Goal: Task Accomplishment & Management: Manage account settings

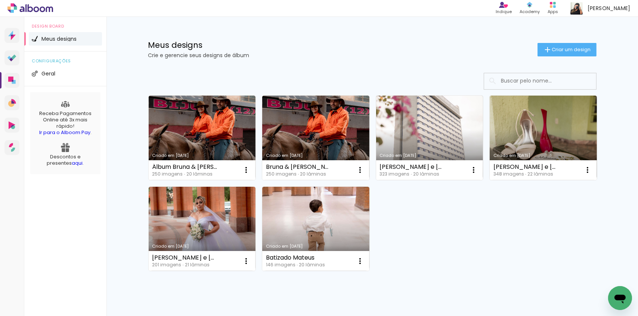
click at [198, 117] on link "Criado em [DATE]" at bounding box center [202, 138] width 107 height 84
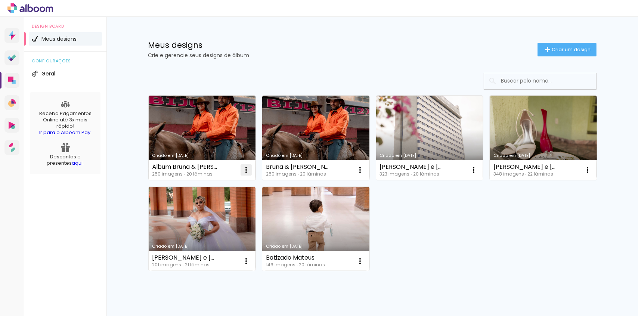
click at [245, 172] on iron-icon at bounding box center [246, 169] width 9 height 9
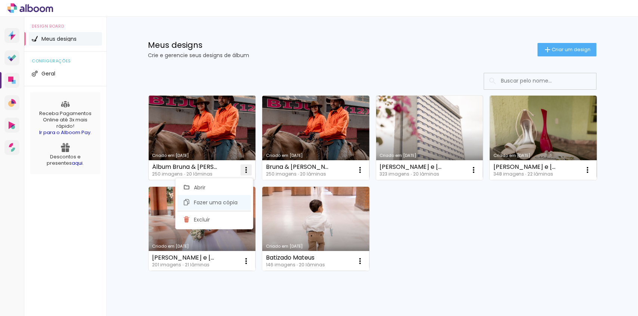
click at [230, 202] on span "Fazer uma cópia" at bounding box center [216, 202] width 44 height 5
type input "Cópia de Álbum Bruna & Ronaldo"
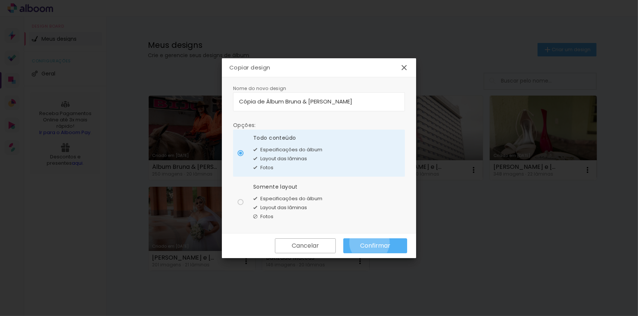
click at [0, 0] on slot "Confirmar" at bounding box center [0, 0] width 0 height 0
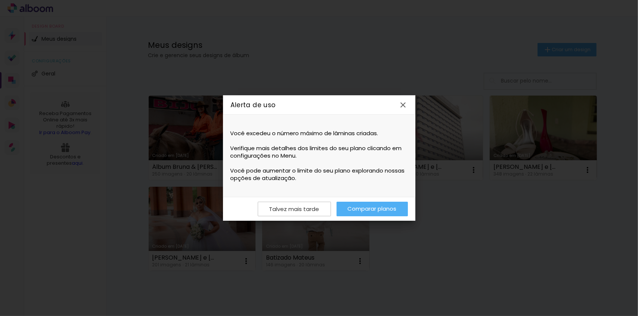
click at [0, 0] on iron-icon at bounding box center [0, 0] width 0 height 0
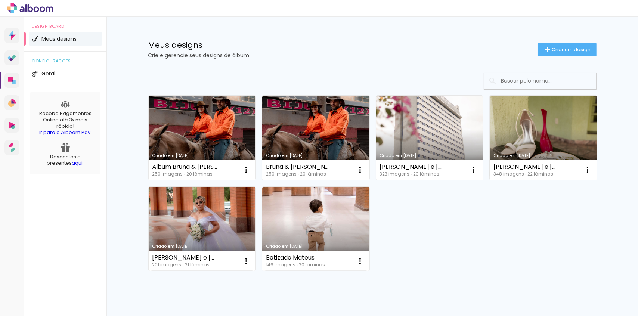
click at [431, 254] on div "Criado em 14/08/25 Álbum Bruna & Ronaldo 250 imagens ∙ 20 lâminas Abrir Fazer u…" at bounding box center [372, 183] width 455 height 182
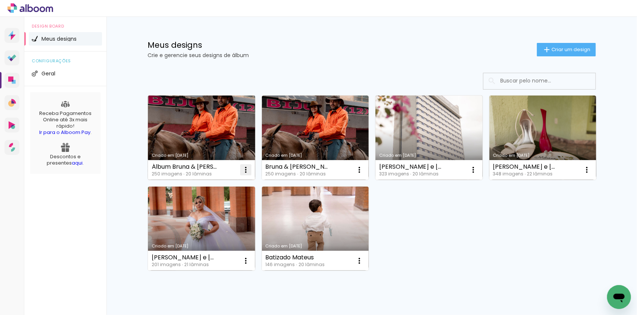
click at [241, 170] on iron-icon at bounding box center [245, 169] width 9 height 9
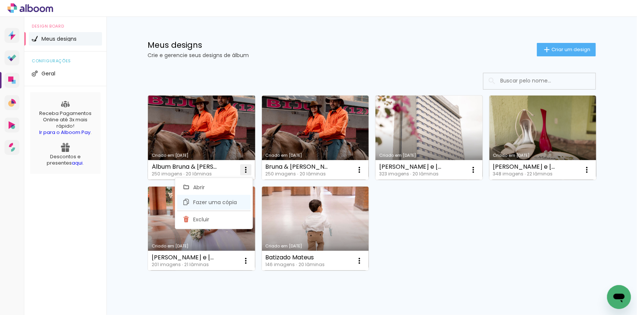
click at [224, 201] on span "Fazer uma cópia" at bounding box center [216, 202] width 44 height 5
type input "Cópia de Álbum Bruna & [PERSON_NAME]"
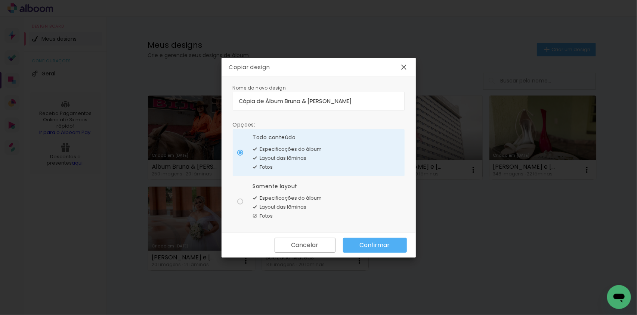
click at [0, 0] on slot "Confirmar" at bounding box center [0, 0] width 0 height 0
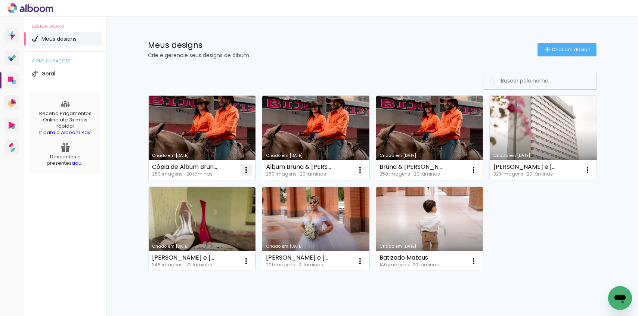
click at [246, 170] on iron-icon at bounding box center [246, 169] width 9 height 9
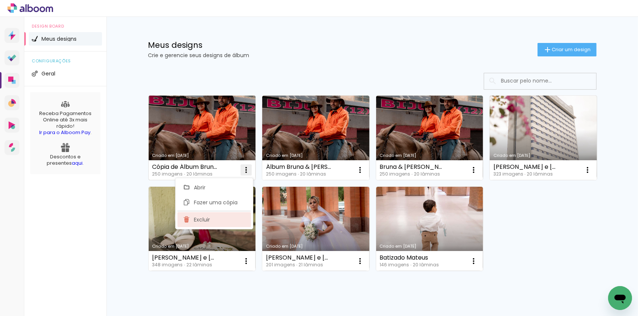
click at [214, 221] on paper-item "Excluir" at bounding box center [214, 219] width 74 height 15
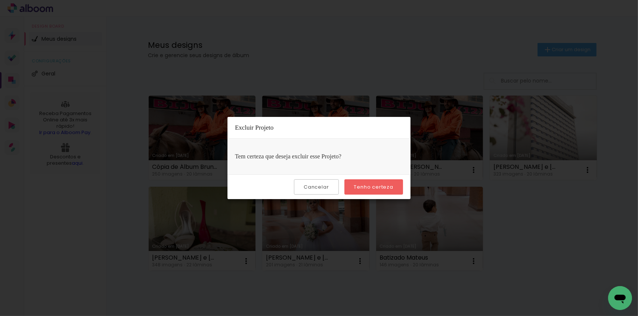
click at [0, 0] on slot "Tenho certeza" at bounding box center [0, 0] width 0 height 0
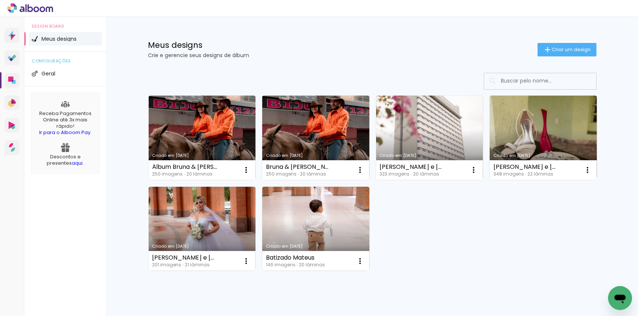
click at [125, 142] on div "Meus designs Crie e gerencie seus designs de álbum Criar um design Criado em 14…" at bounding box center [372, 179] width 532 height 324
click at [113, 129] on div "Meus designs Crie e gerencie seus designs de álbum Criar um design Criado em 14…" at bounding box center [372, 179] width 532 height 324
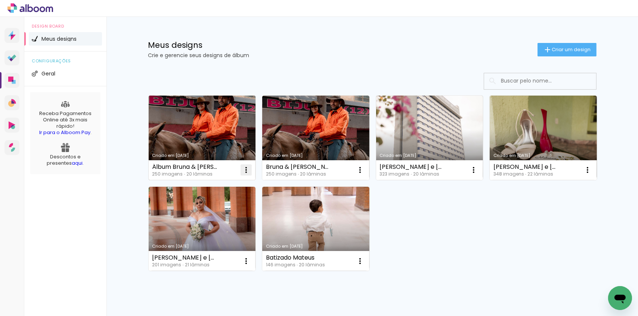
click at [245, 173] on iron-icon at bounding box center [246, 169] width 9 height 9
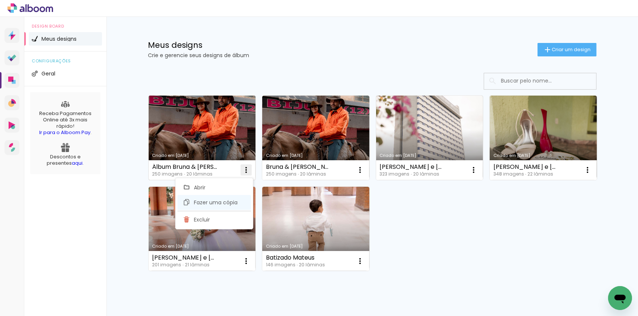
click at [238, 204] on paper-item "Fazer uma cópia" at bounding box center [214, 202] width 74 height 15
type input "Cópia de Álbum Bruna & Ronaldo"
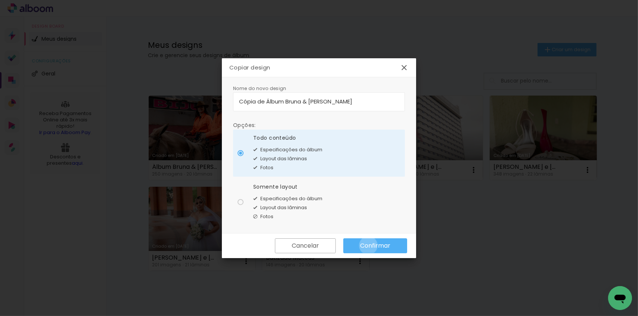
click at [0, 0] on slot "Confirmar" at bounding box center [0, 0] width 0 height 0
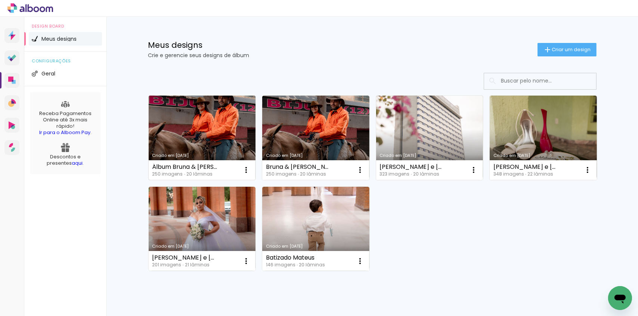
click at [205, 132] on link "Criado em [DATE]" at bounding box center [202, 138] width 107 height 84
